Goal: Task Accomplishment & Management: Manage account settings

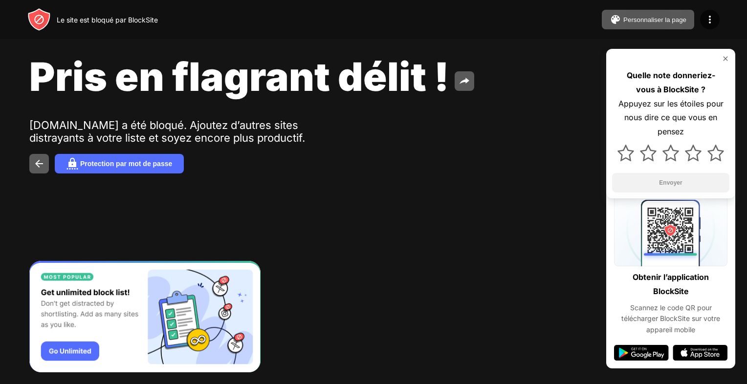
drag, startPoint x: 147, startPoint y: 0, endPoint x: 395, endPoint y: 45, distance: 252.4
click at [404, 56] on span "Pris en flagrant délit !" at bounding box center [238, 76] width 419 height 47
drag, startPoint x: 323, startPoint y: 61, endPoint x: 524, endPoint y: 104, distance: 205.3
click at [524, 104] on div "Pris en flagrant délit ! chess.com a été bloqué. Ajoutez d’autres sites distray…" at bounding box center [373, 113] width 747 height 226
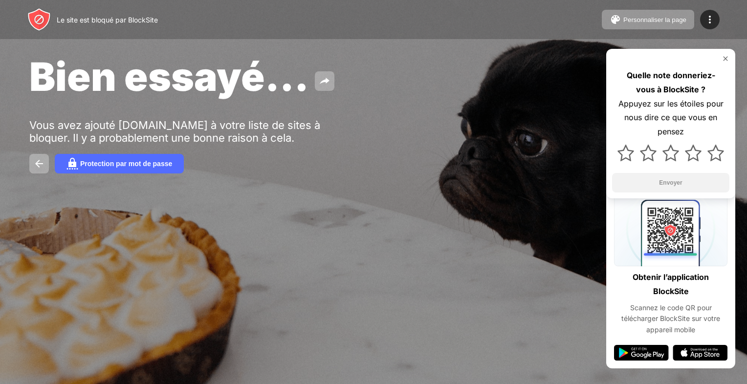
click at [450, 132] on div "Bien essayé... Vous avez ajouté chess.com à votre liste de sites à bloquer. Il …" at bounding box center [373, 113] width 747 height 226
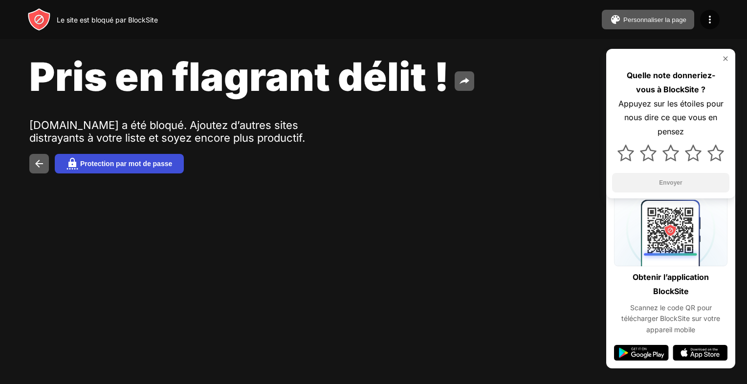
click at [128, 167] on div "Protection par mot de passe" at bounding box center [126, 164] width 92 height 8
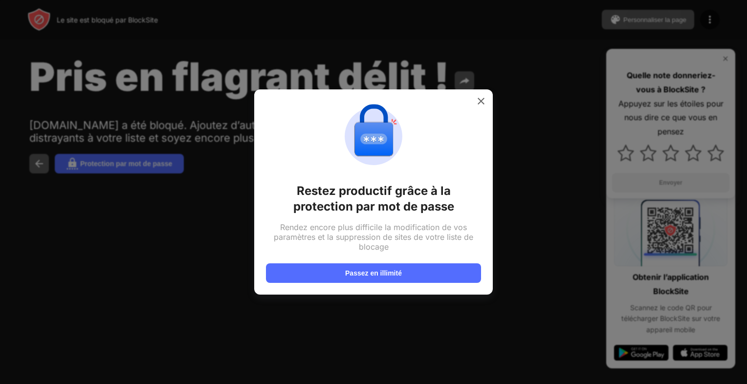
click at [138, 249] on div at bounding box center [373, 192] width 747 height 384
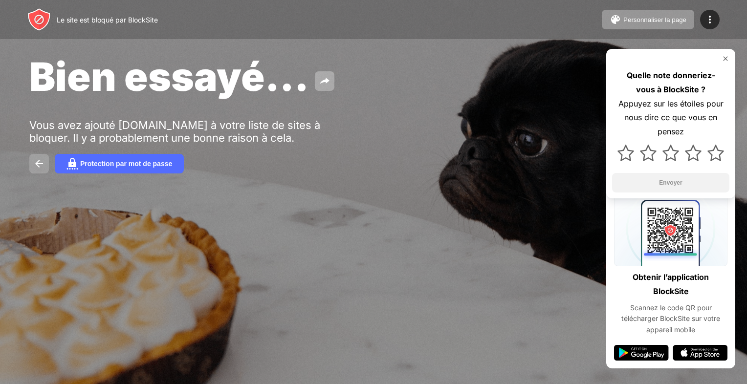
click at [41, 165] on img at bounding box center [39, 164] width 12 height 12
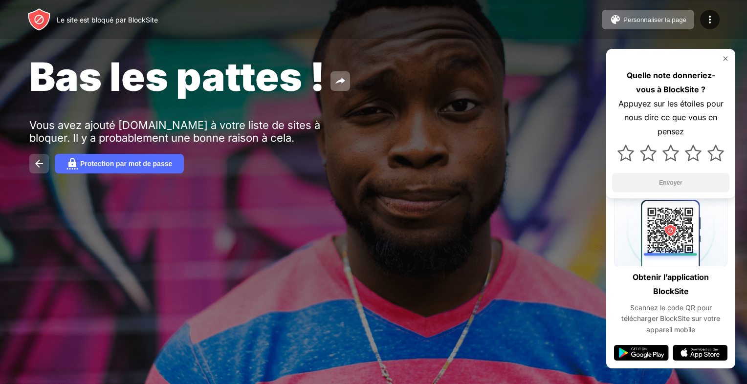
click at [32, 172] on button at bounding box center [39, 164] width 20 height 20
click at [41, 168] on img at bounding box center [39, 164] width 12 height 12
click at [44, 164] on img at bounding box center [39, 164] width 12 height 12
click at [44, 162] on img at bounding box center [39, 164] width 12 height 12
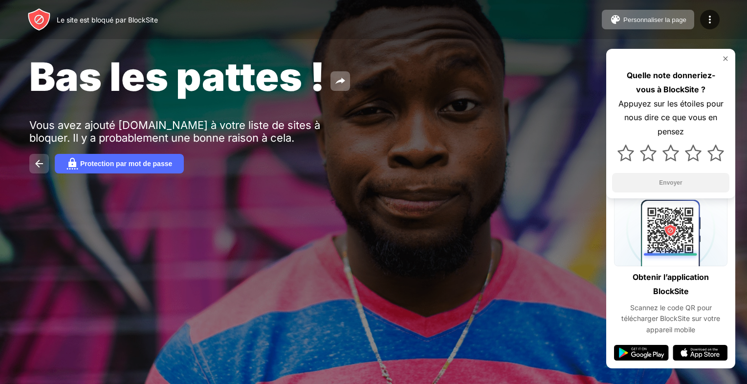
click at [44, 162] on img at bounding box center [39, 164] width 12 height 12
click at [83, 151] on div "Bas les pattes ! Vous avez ajouté [DOMAIN_NAME] à votre liste de sites à bloque…" at bounding box center [373, 113] width 747 height 226
click at [88, 159] on button "Protection par mot de passe" at bounding box center [119, 164] width 129 height 20
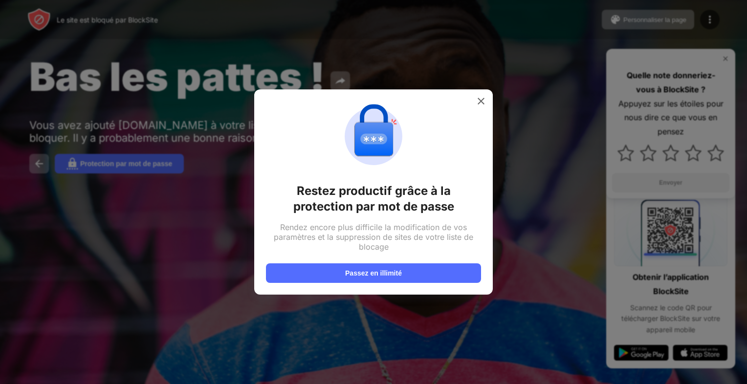
click at [179, 222] on div at bounding box center [373, 192] width 747 height 384
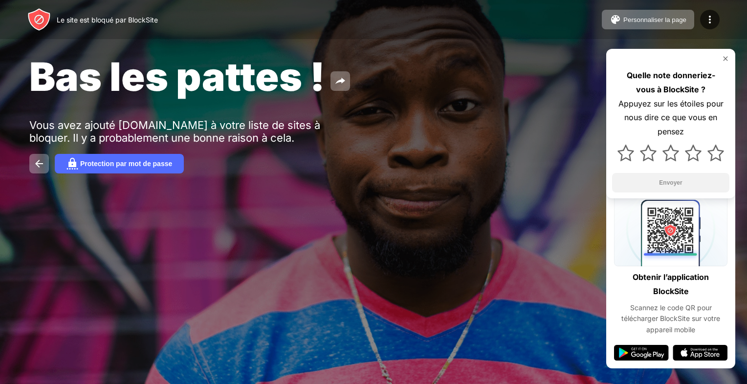
click at [29, 165] on div "Bas les pattes ! Vous avez ajouté [DOMAIN_NAME] à votre liste de sites à bloque…" at bounding box center [373, 113] width 747 height 226
click at [34, 168] on button at bounding box center [39, 164] width 20 height 20
click at [34, 168] on img at bounding box center [39, 164] width 12 height 12
click at [33, 167] on img at bounding box center [39, 164] width 12 height 12
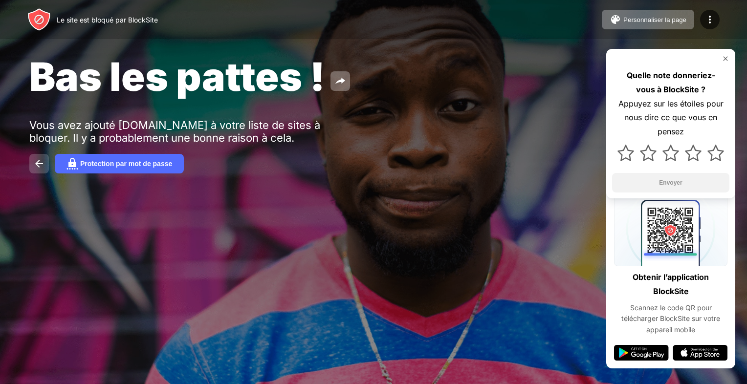
click at [33, 167] on img at bounding box center [39, 164] width 12 height 12
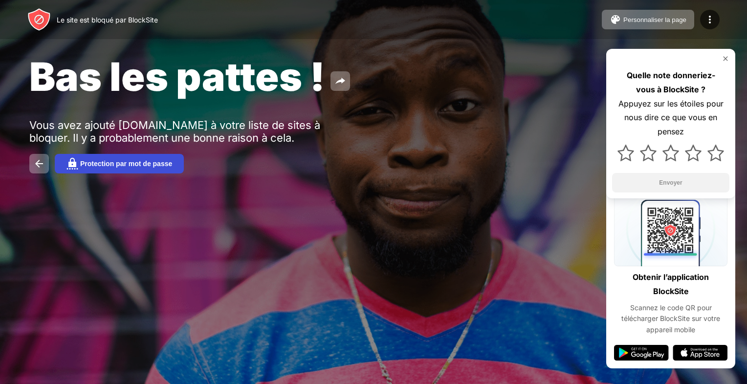
click at [63, 165] on button "Protection par mot de passe" at bounding box center [119, 164] width 129 height 20
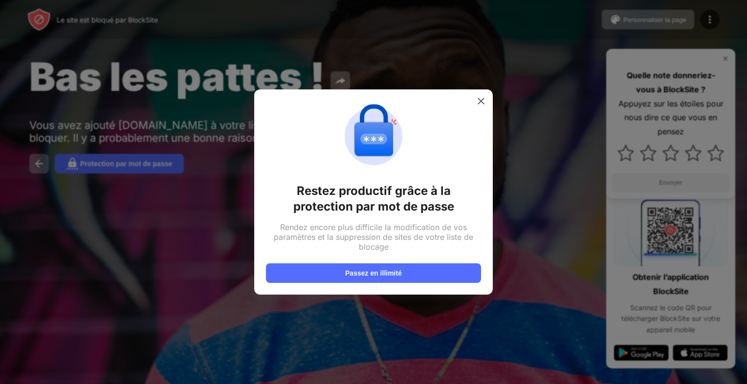
click at [486, 107] on div at bounding box center [481, 101] width 16 height 16
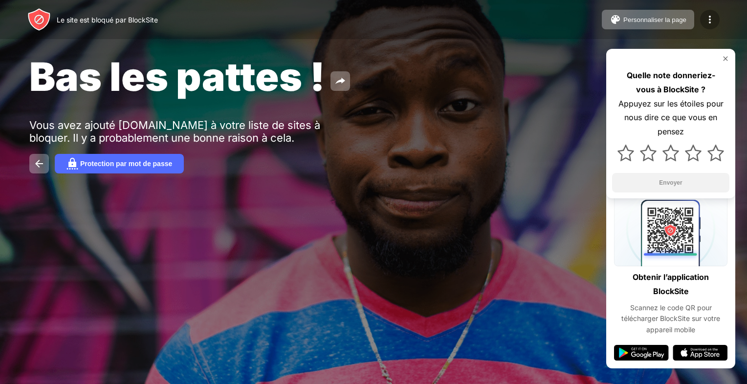
click at [708, 17] on img at bounding box center [710, 20] width 12 height 12
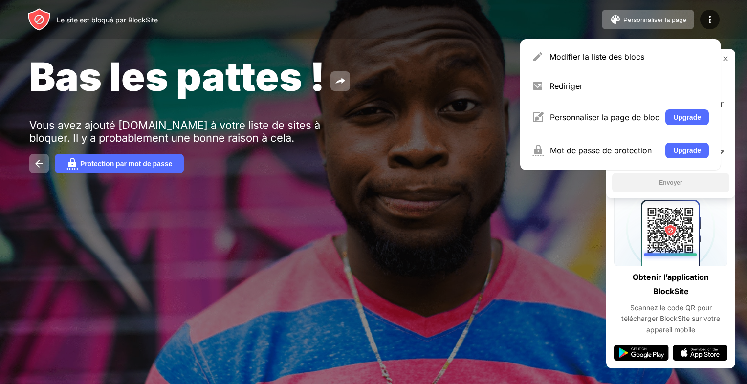
drag, startPoint x: 538, startPoint y: 217, endPoint x: 582, endPoint y: 214, distance: 45.1
click at [538, 217] on div "Bas les pattes ! Vous avez ajouté [DOMAIN_NAME] à votre liste de sites à bloque…" at bounding box center [373, 113] width 747 height 226
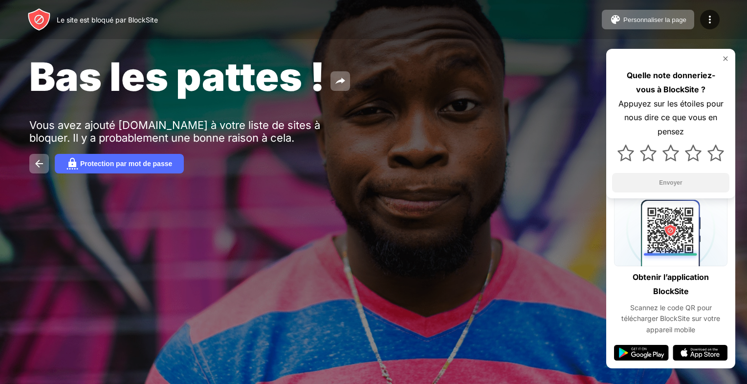
drag, startPoint x: 649, startPoint y: 26, endPoint x: 704, endPoint y: 30, distance: 54.8
click at [689, 43] on div "Le site est bloqué par BlockSite Personnaliser la page Modifier la liste des bl…" at bounding box center [373, 192] width 747 height 384
click at [702, 18] on div at bounding box center [710, 20] width 20 height 20
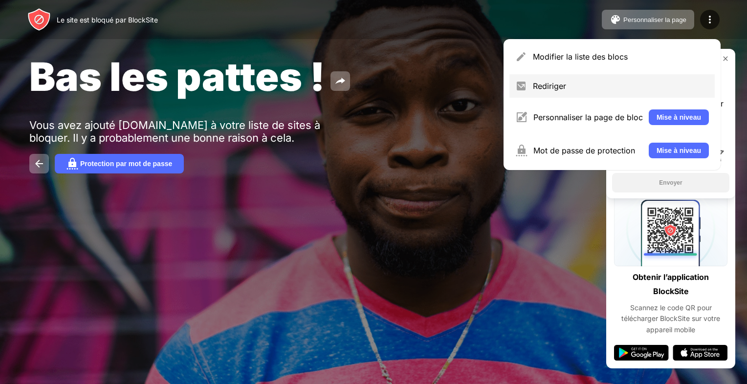
click at [608, 86] on div "Rediriger" at bounding box center [621, 86] width 176 height 10
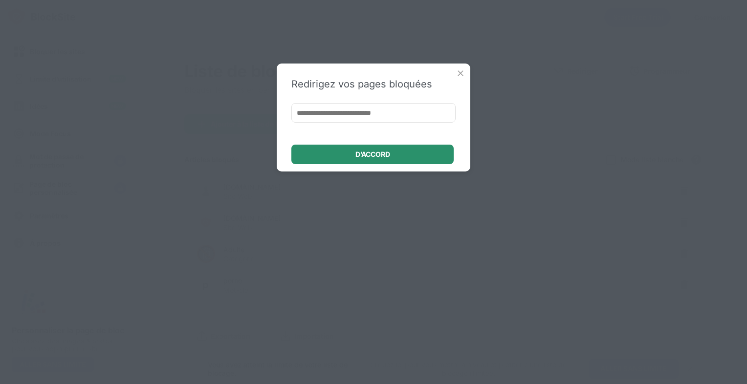
click at [397, 156] on div "D’ACCORD" at bounding box center [372, 155] width 162 height 20
click at [462, 77] on img at bounding box center [460, 73] width 10 height 10
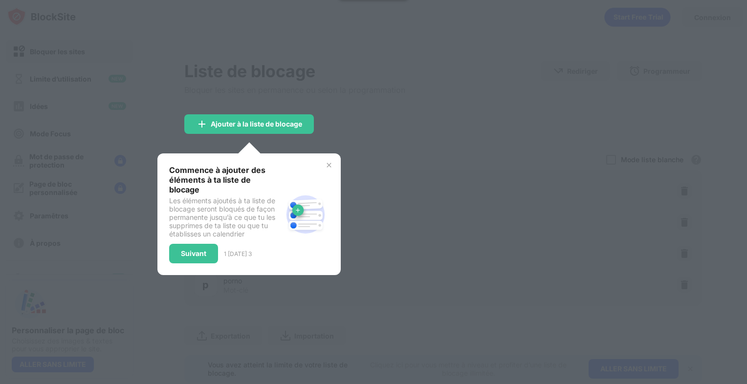
click at [396, 108] on div at bounding box center [373, 192] width 747 height 384
click at [328, 165] on img at bounding box center [329, 165] width 8 height 8
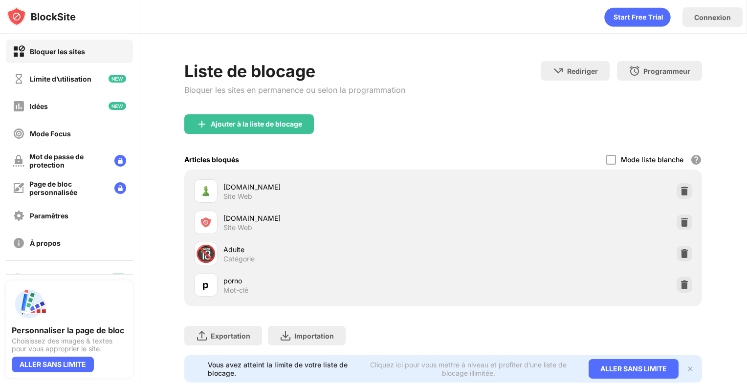
click at [281, 194] on div "[DOMAIN_NAME] Site Web" at bounding box center [333, 191] width 220 height 19
click at [679, 187] on img at bounding box center [684, 191] width 10 height 10
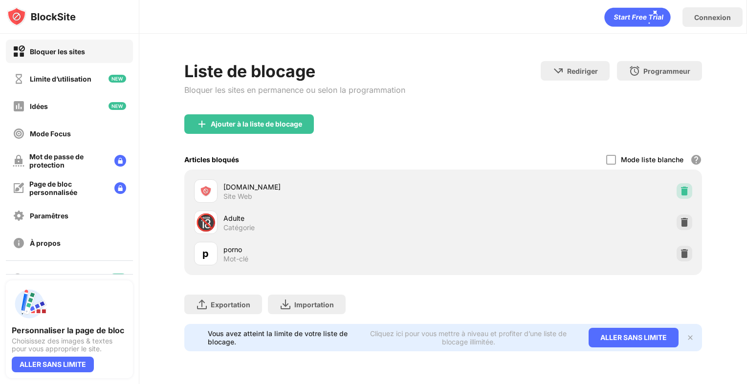
click at [685, 190] on img at bounding box center [684, 191] width 10 height 10
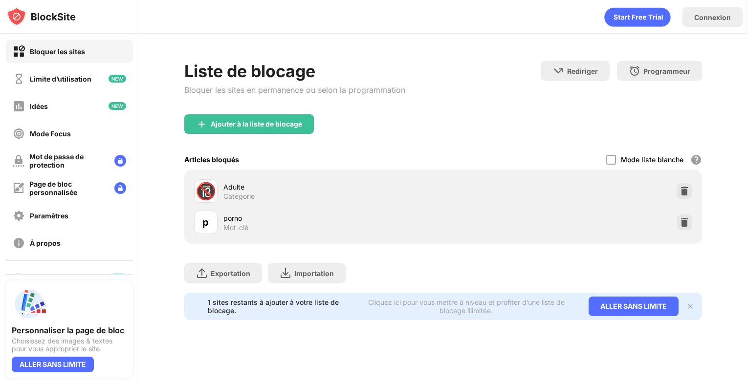
drag, startPoint x: 223, startPoint y: 216, endPoint x: 265, endPoint y: 200, distance: 45.0
click at [276, 216] on div "p porno Mot-clé" at bounding box center [318, 222] width 249 height 23
drag, startPoint x: 216, startPoint y: 183, endPoint x: 244, endPoint y: 226, distance: 51.2
click at [244, 226] on div "🔞 Adulte Catégorie p porno Mot-clé" at bounding box center [443, 206] width 506 height 63
click at [241, 213] on div "porno" at bounding box center [333, 218] width 220 height 10
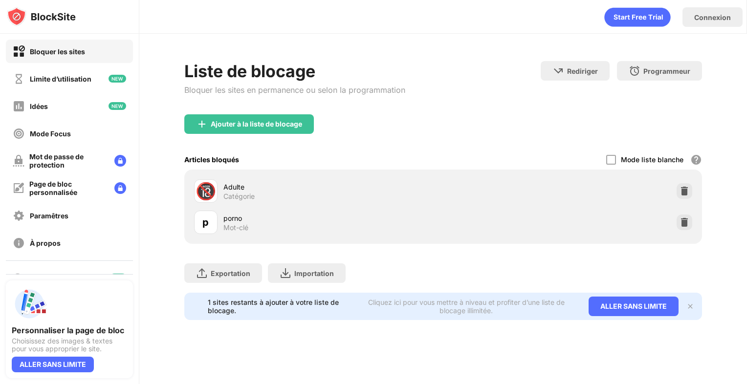
click at [675, 184] on div "🔞 Adulte Catégorie" at bounding box center [443, 190] width 506 height 31
click at [680, 187] on div at bounding box center [684, 191] width 16 height 16
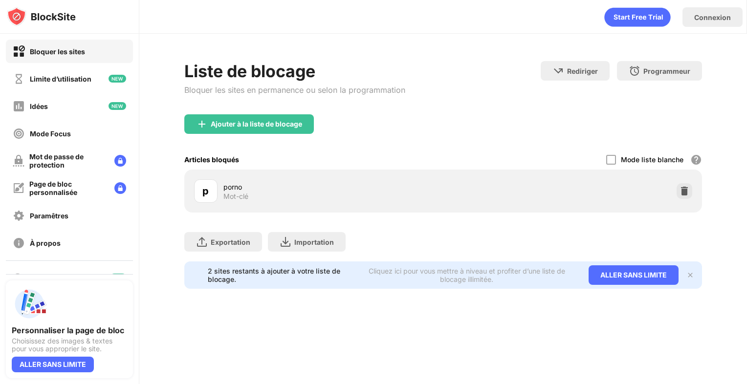
click at [680, 187] on img at bounding box center [684, 191] width 10 height 10
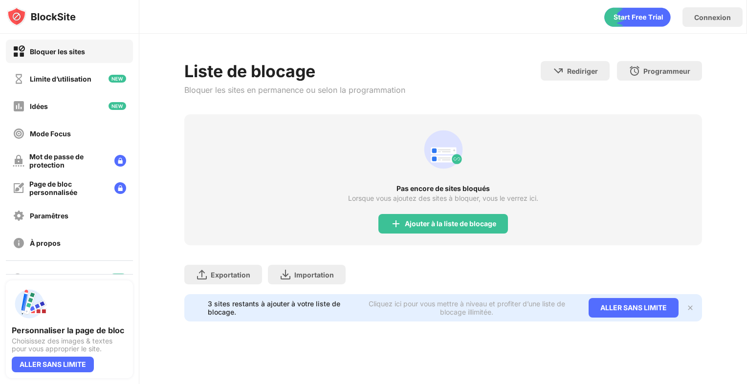
click at [680, 187] on div "Pas encore de sites bloqués" at bounding box center [443, 189] width 518 height 8
